Goal: Book appointment/travel/reservation

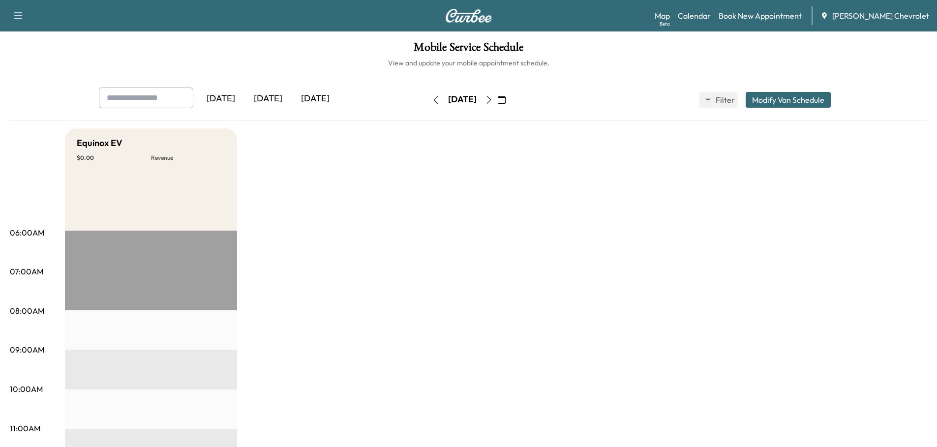
click at [506, 97] on icon "button" at bounding box center [502, 100] width 8 height 8
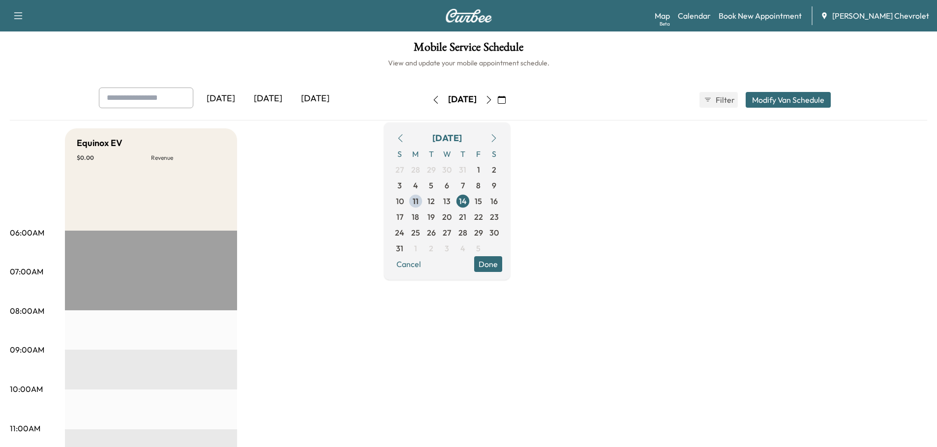
click at [418, 185] on span "4" at bounding box center [415, 185] width 5 height 12
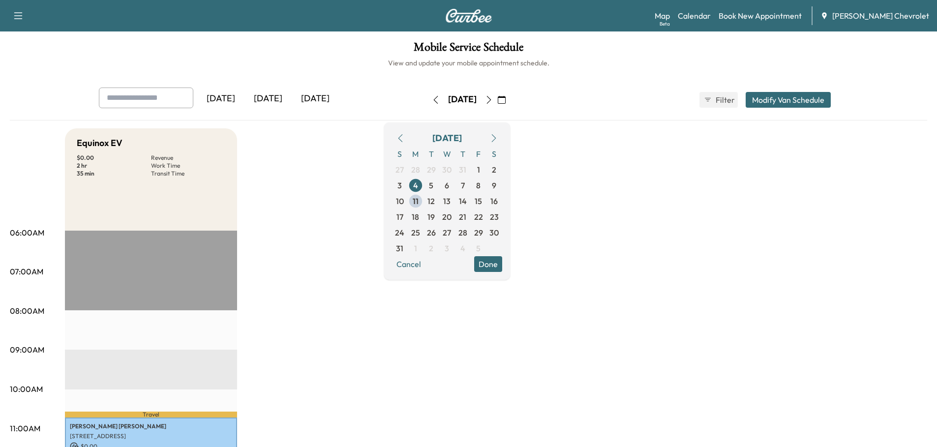
click at [439, 185] on span "5" at bounding box center [431, 186] width 16 height 16
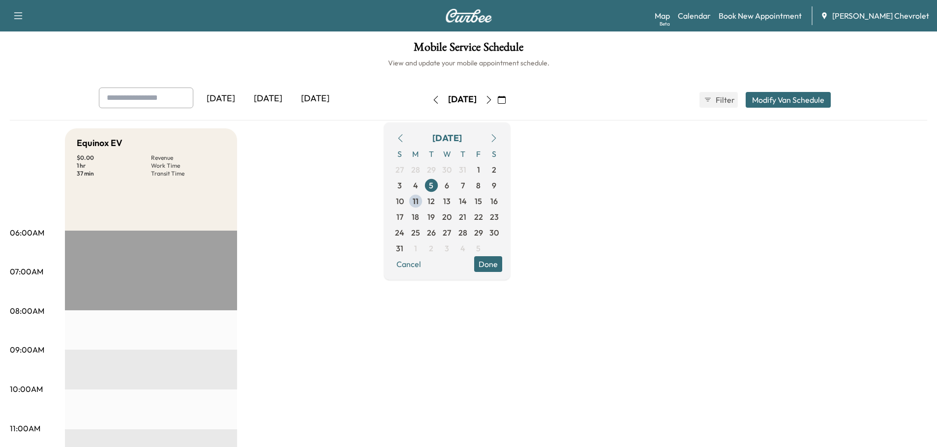
click at [455, 185] on span "6" at bounding box center [447, 186] width 16 height 16
click at [465, 182] on span "7" at bounding box center [463, 185] width 4 height 12
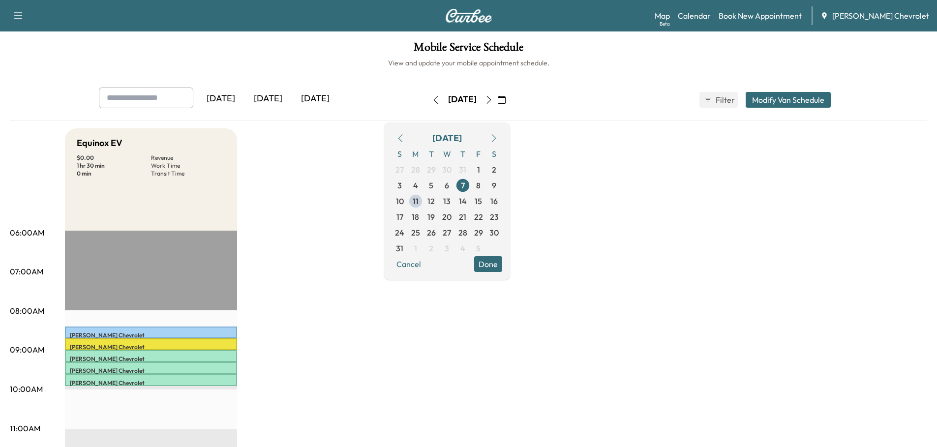
click at [502, 263] on button "Done" at bounding box center [488, 264] width 28 height 16
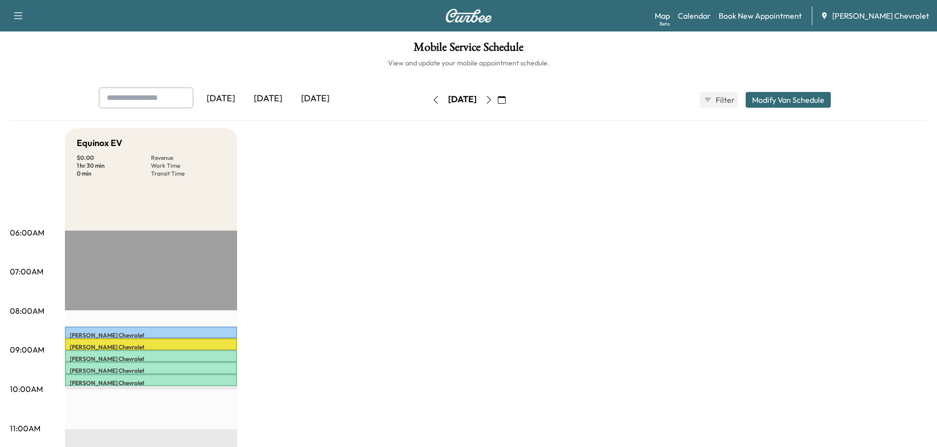
click at [277, 95] on div "[DATE]" at bounding box center [267, 99] width 47 height 23
